Goal: Browse casually: Explore the website without a specific task or goal

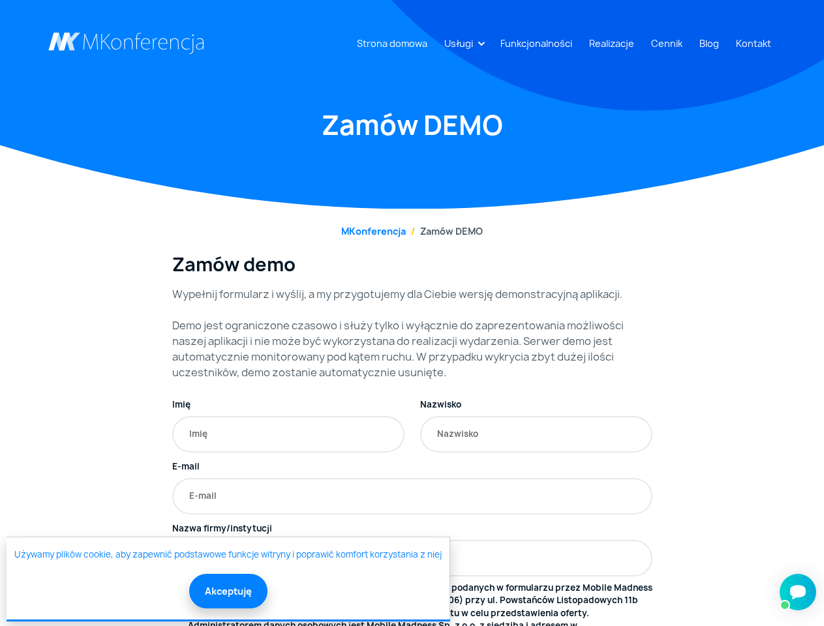
click at [461, 43] on link "Usługi" at bounding box center [458, 43] width 39 height 24
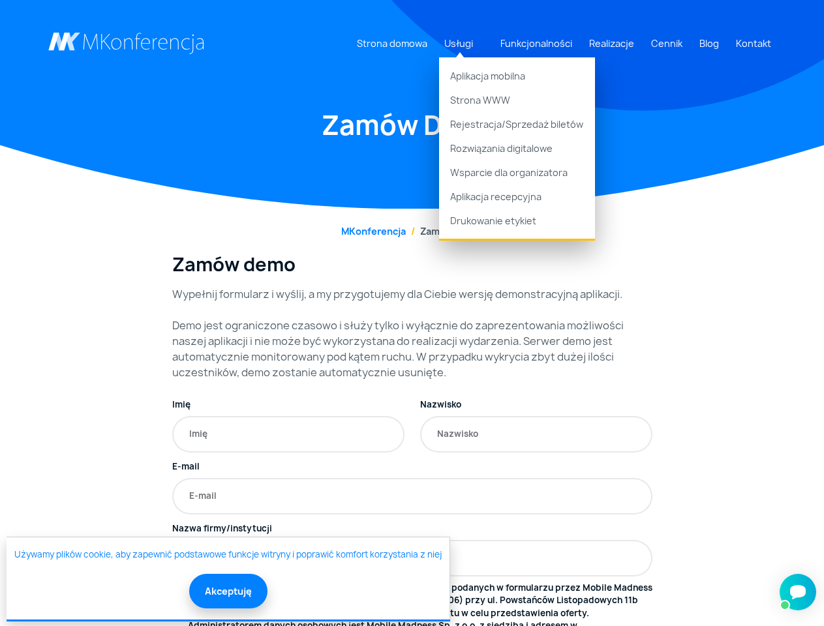
click at [227, 591] on button "Akceptuję" at bounding box center [228, 591] width 78 height 35
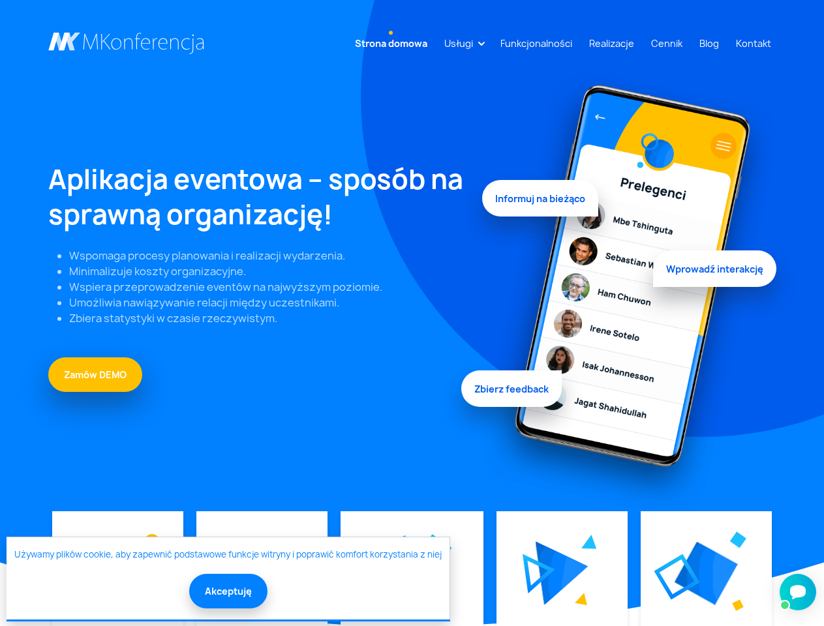
click at [461, 43] on link "Usługi" at bounding box center [458, 43] width 39 height 24
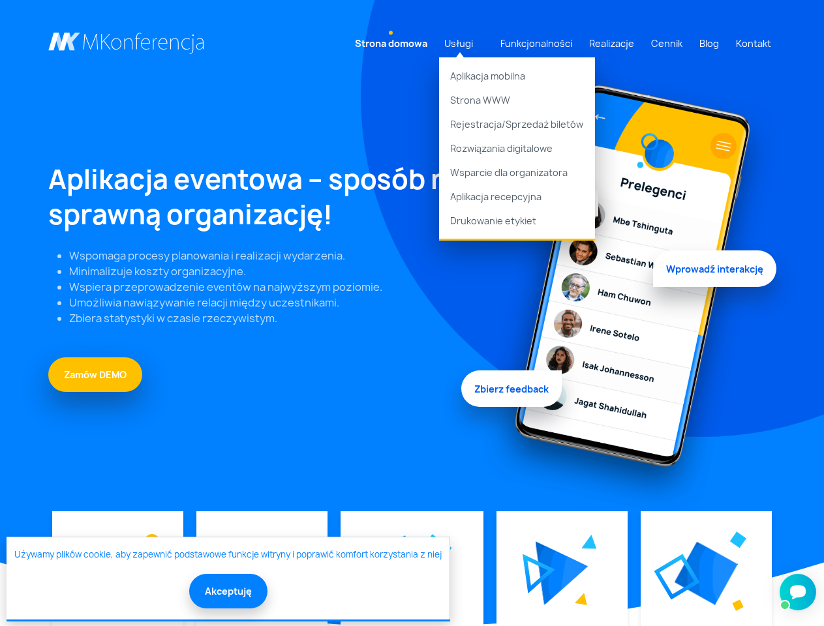
click at [561, 574] on img at bounding box center [562, 574] width 53 height 64
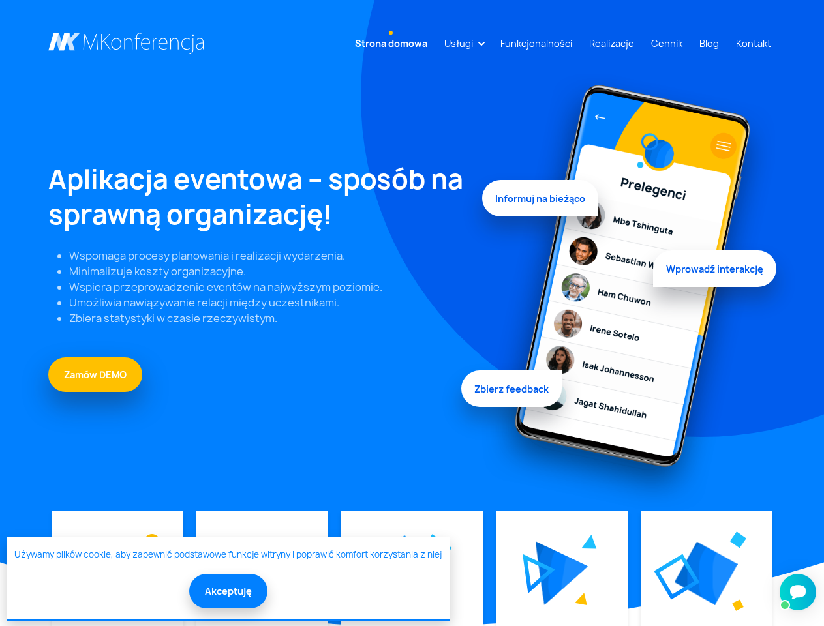
click at [705, 574] on img at bounding box center [706, 573] width 63 height 63
click at [227, 591] on button "Akceptuję" at bounding box center [228, 591] width 78 height 35
